Goal: Find specific page/section: Find specific page/section

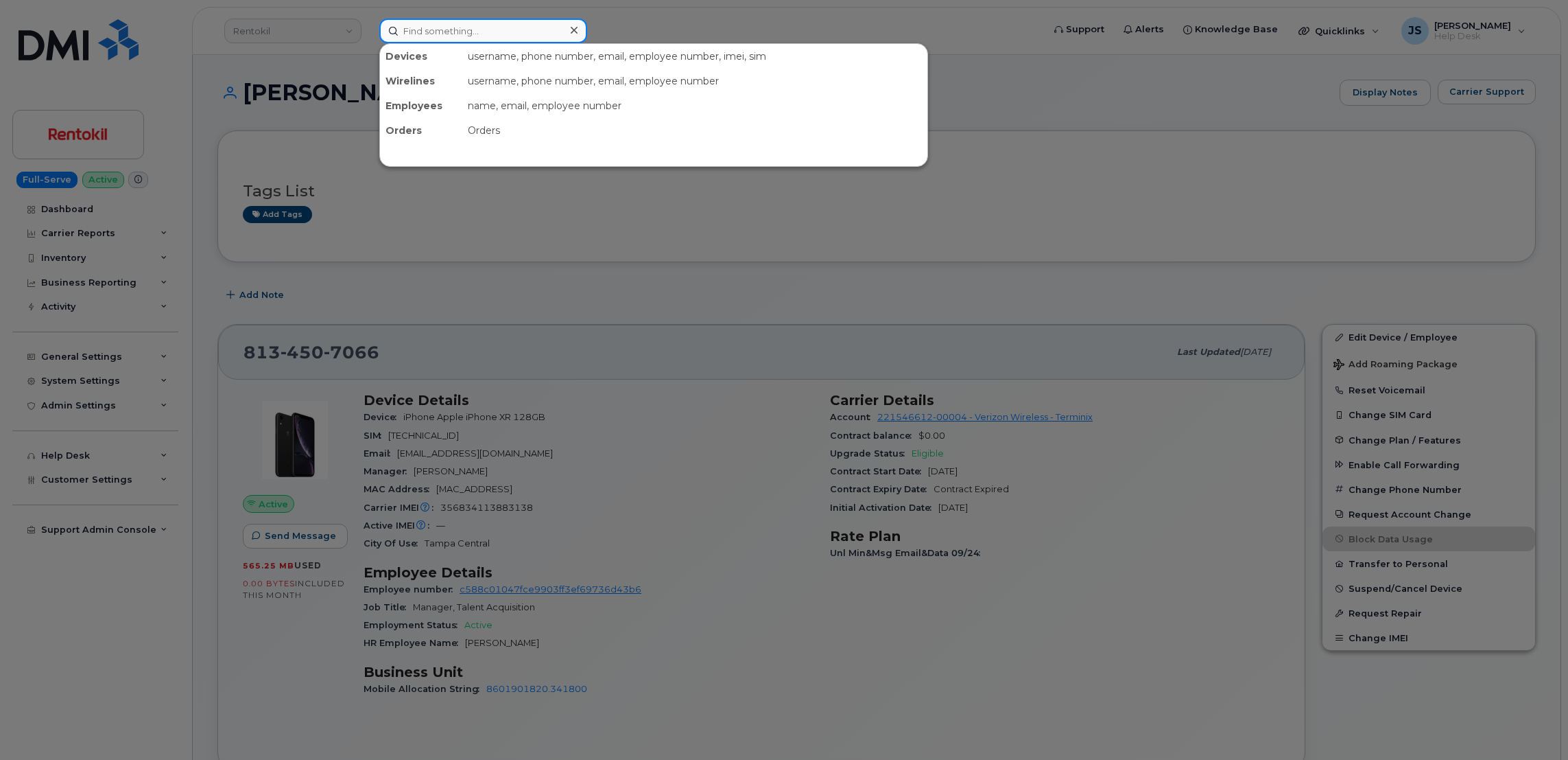
click at [546, 31] on input at bounding box center [483, 30] width 208 height 24
paste input "[PHONE_NUMBER]"
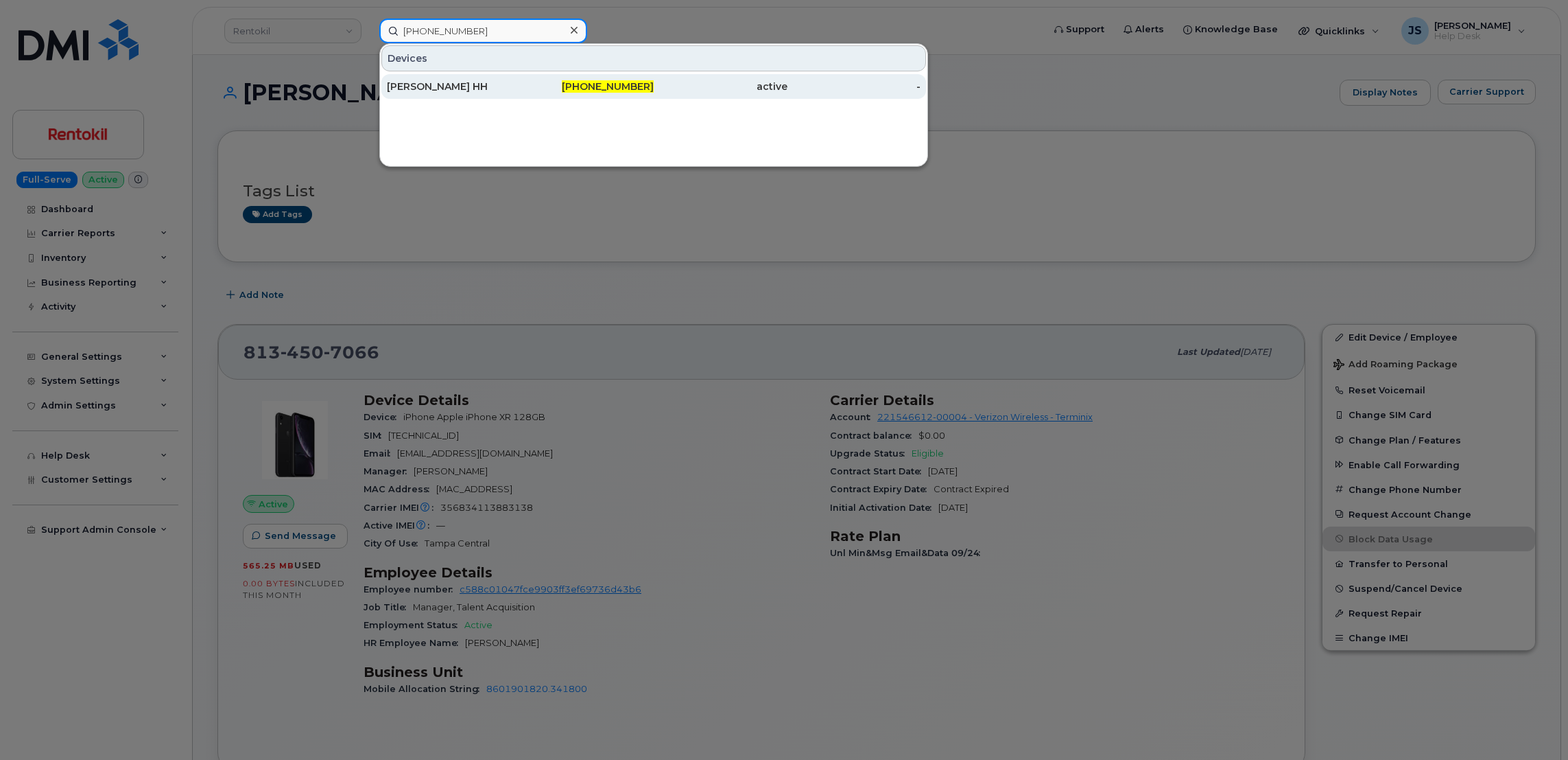
type input "[PHONE_NUMBER]"
click at [472, 92] on div "[PERSON_NAME] HH" at bounding box center [454, 86] width 134 height 14
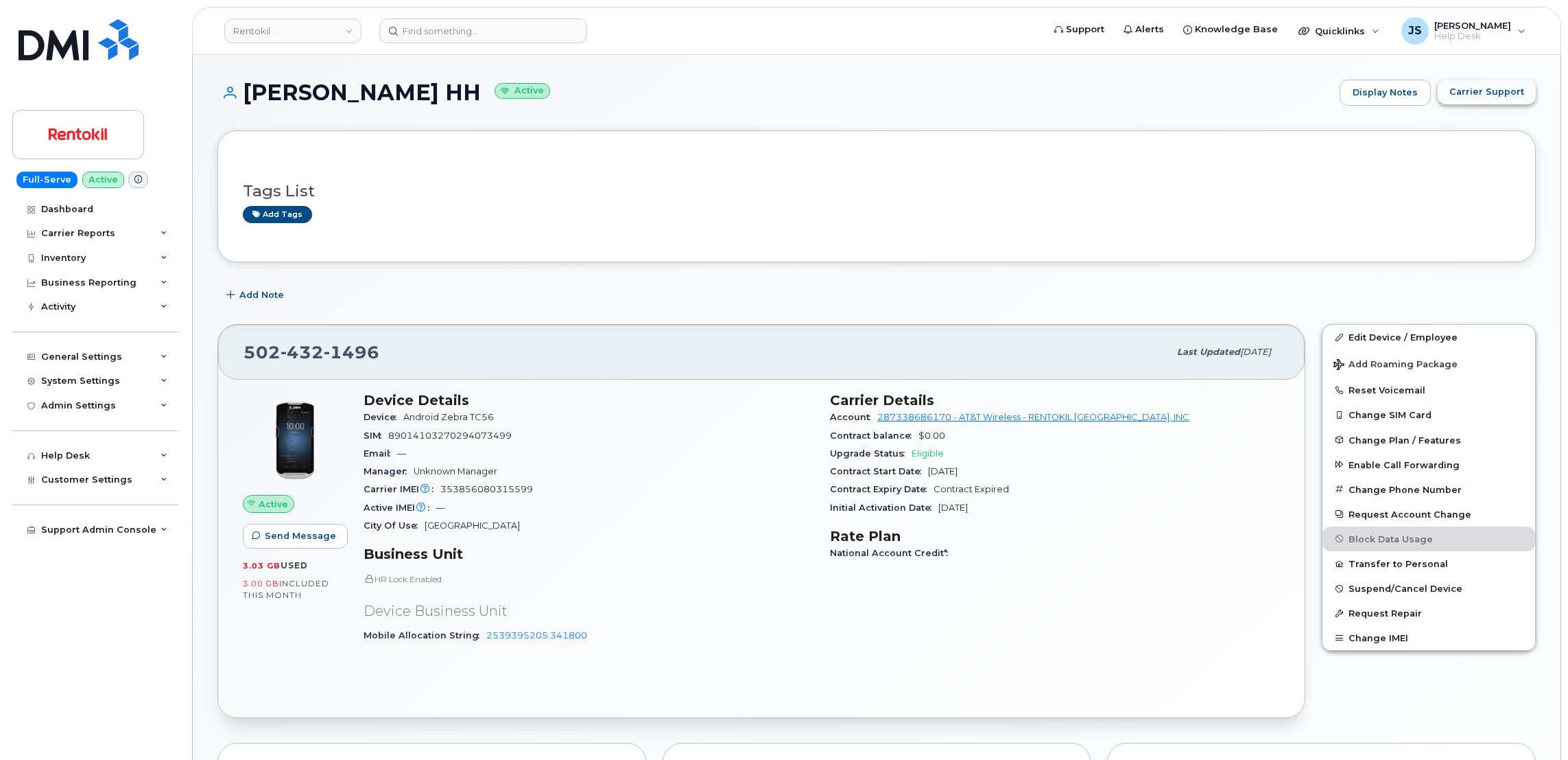
click at [1471, 91] on span "Carrier Support" at bounding box center [1487, 91] width 75 height 13
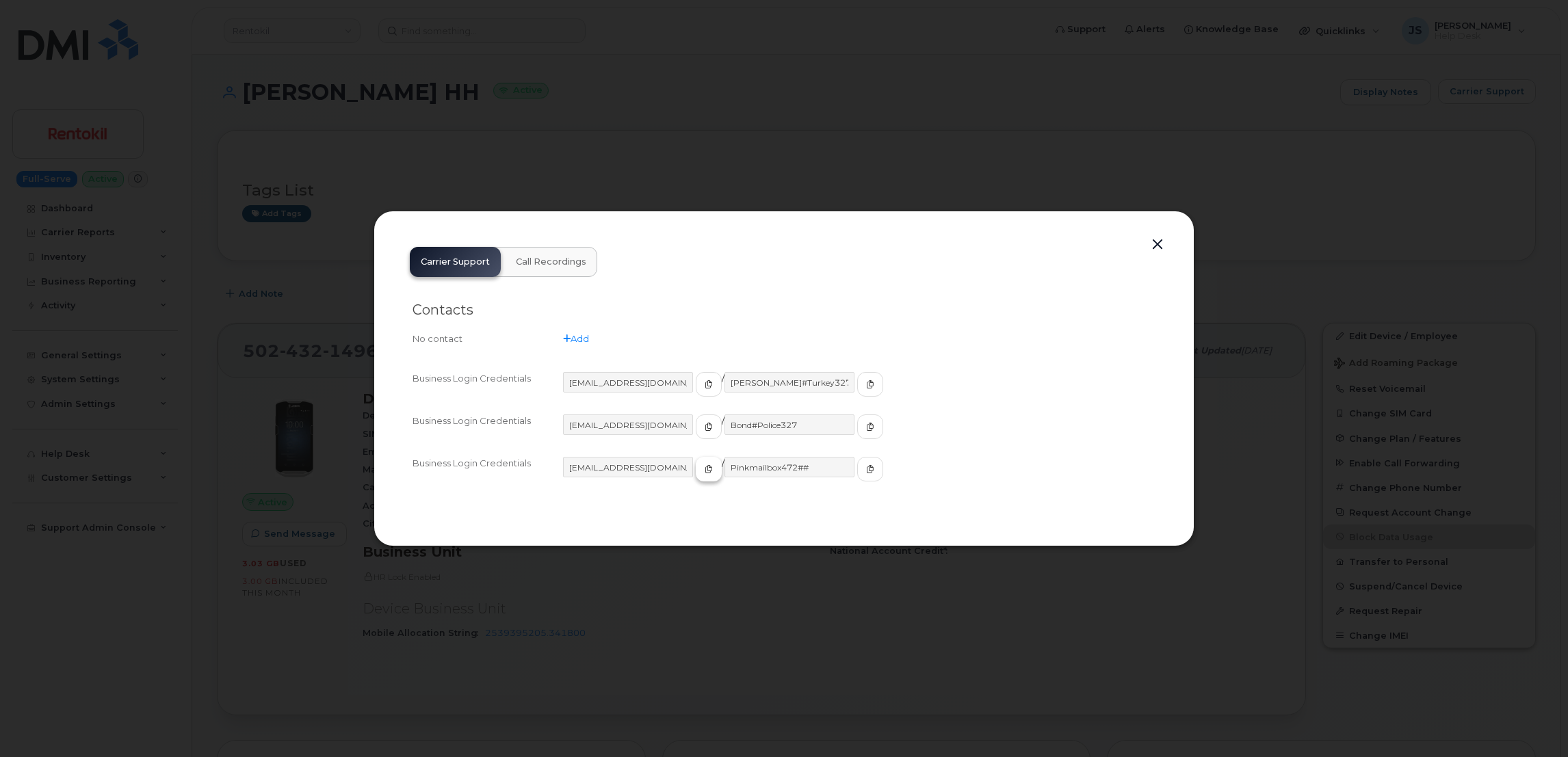
click at [703, 469] on span "button" at bounding box center [708, 469] width 13 height 13
click at [857, 476] on button "button" at bounding box center [869, 469] width 26 height 24
click at [259, 265] on div at bounding box center [784, 378] width 1568 height 757
